Goal: Check status: Check status

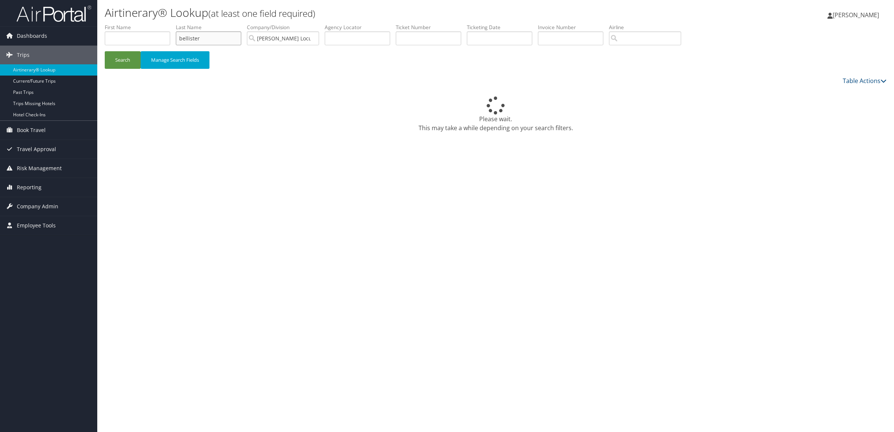
click at [217, 34] on input "bellister" at bounding box center [208, 38] width 65 height 14
click at [123, 24] on ul "First Name Last Name bellister Departure City Arrival City Company/Division [PE…" at bounding box center [496, 24] width 782 height 0
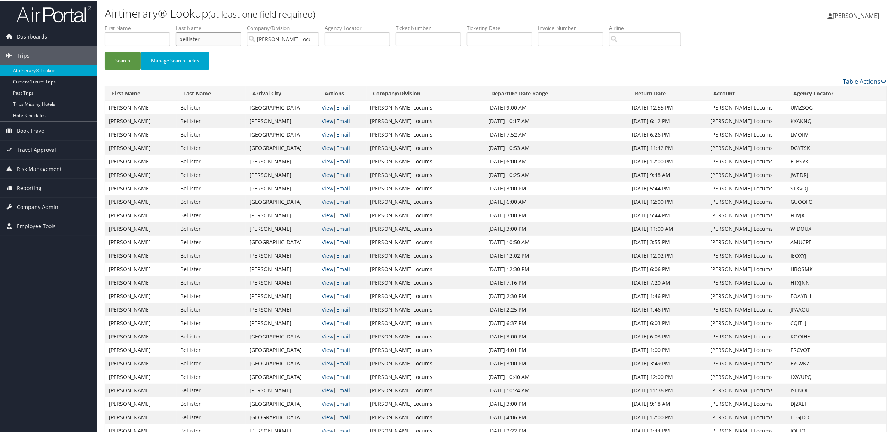
paste input "[PERSON_NAME]"
type input "[PERSON_NAME]"
click at [130, 65] on button "Search" at bounding box center [123, 60] width 36 height 18
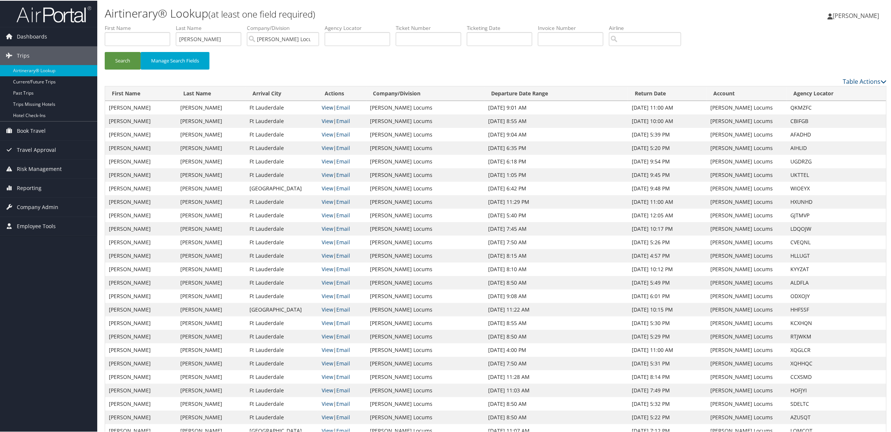
click at [333, 106] on link "View" at bounding box center [328, 106] width 12 height 7
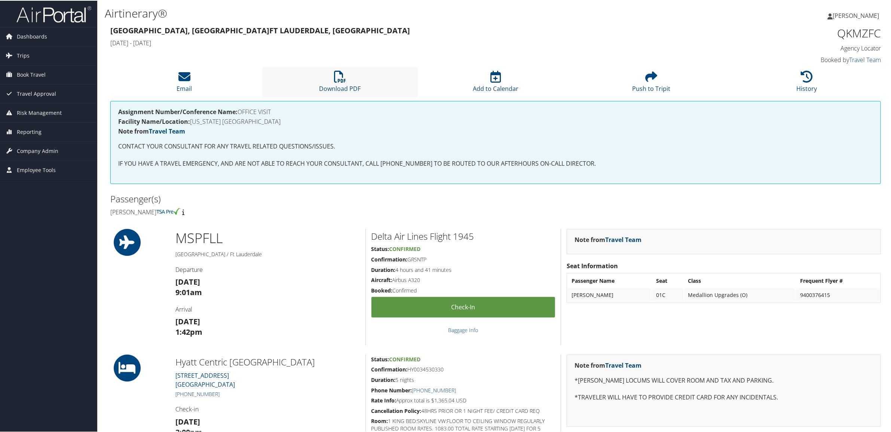
click at [335, 69] on li "Download PDF" at bounding box center [340, 81] width 156 height 30
